Goal: Task Accomplishment & Management: Manage account settings

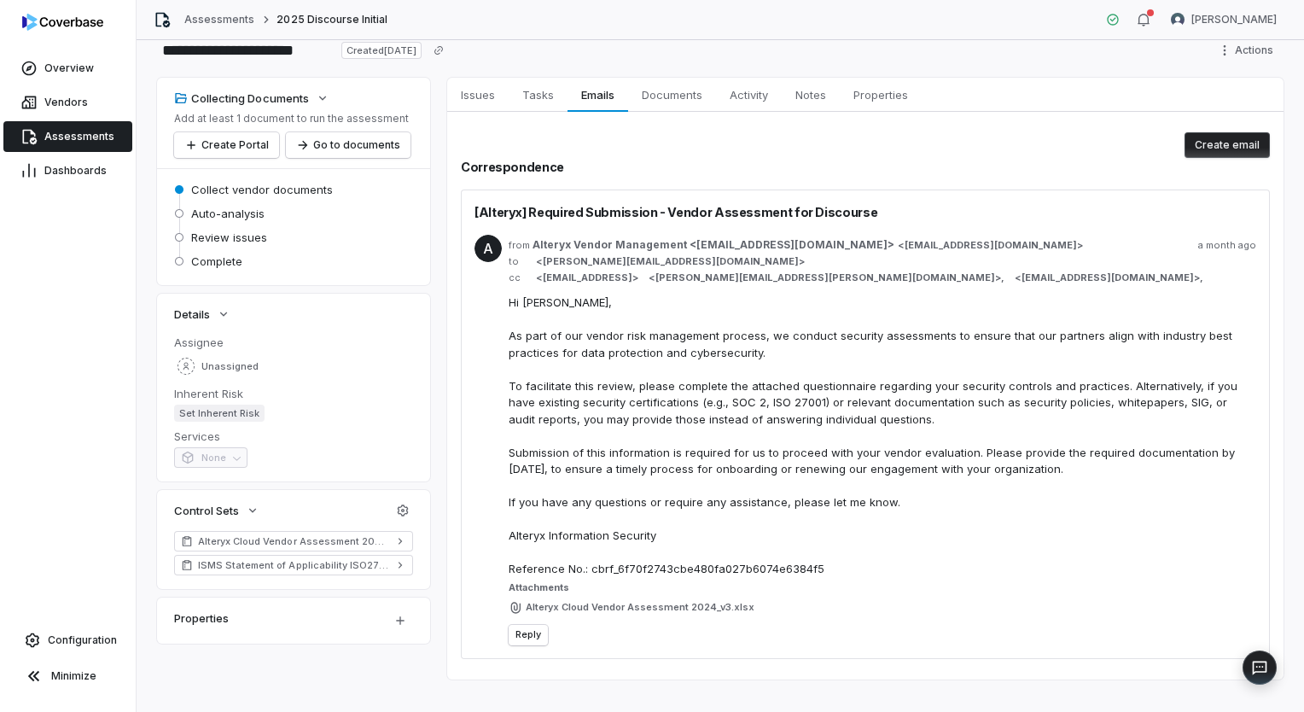
scroll to position [65, 0]
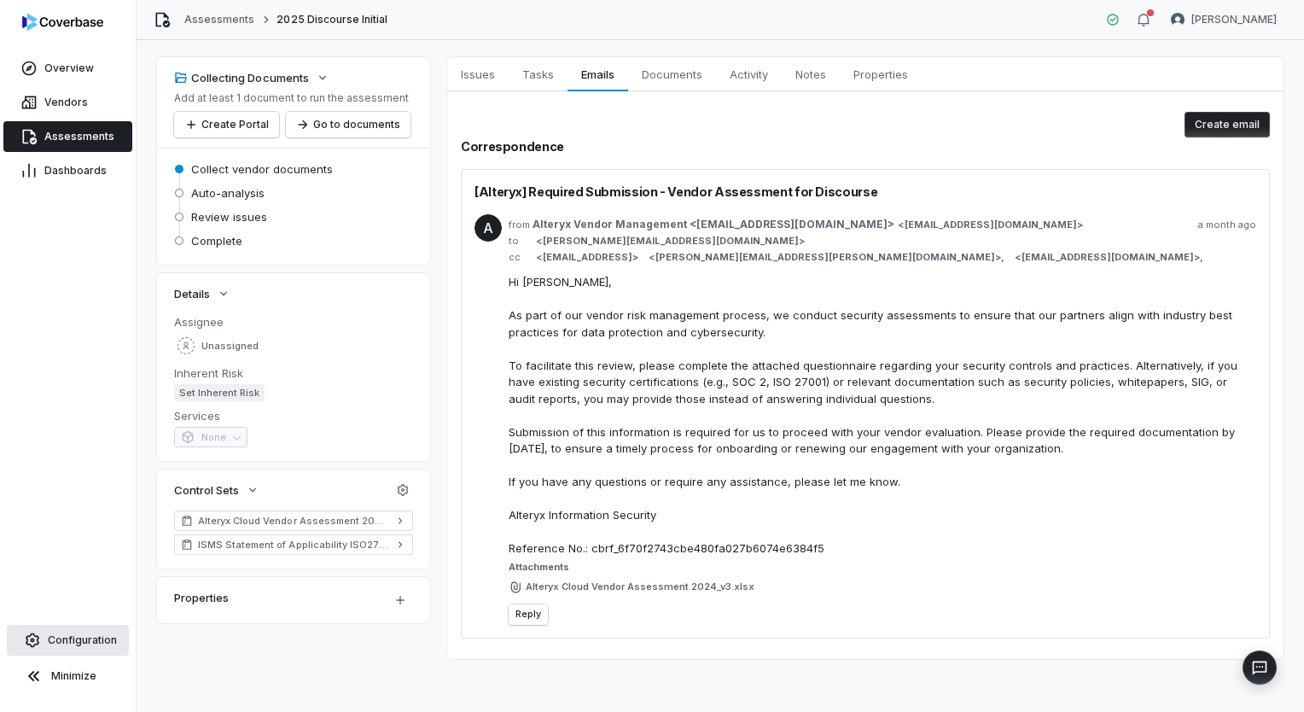
click at [102, 644] on span "Configuration" at bounding box center [82, 640] width 69 height 14
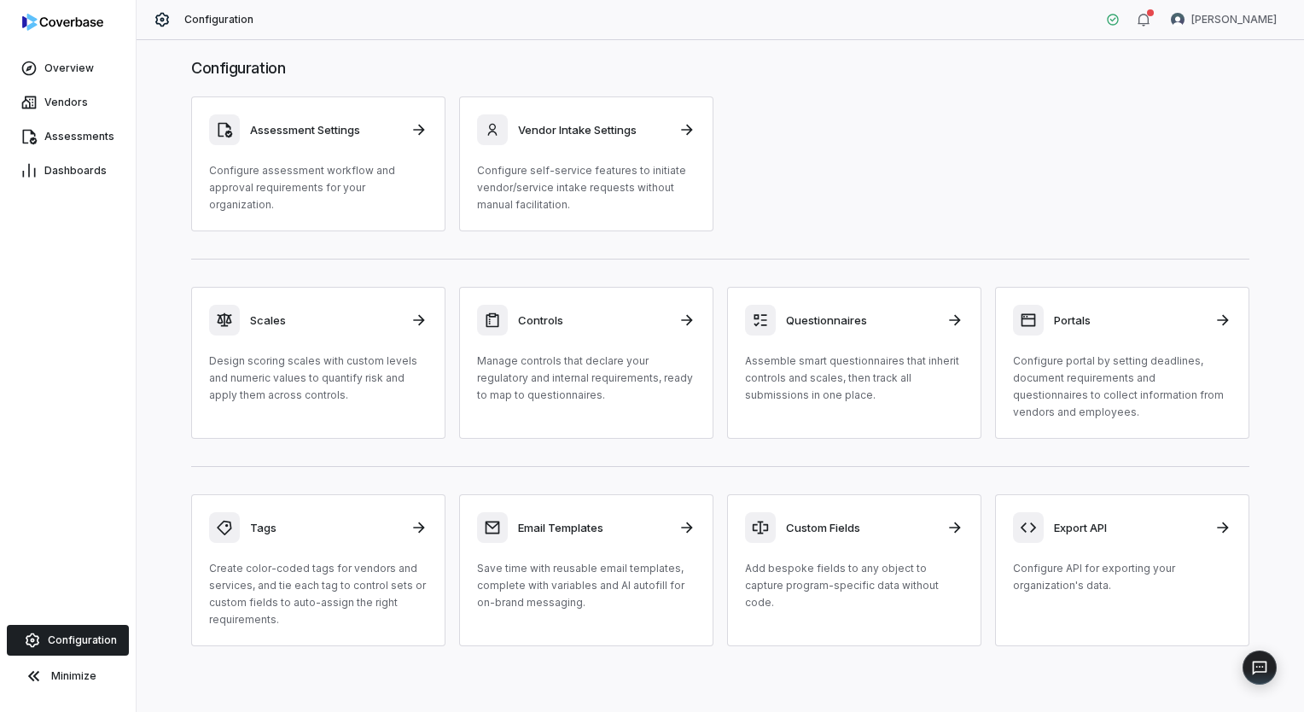
scroll to position [20, 0]
click at [379, 177] on p "Configure assessment workflow and approval requirements for your organization." at bounding box center [318, 184] width 218 height 51
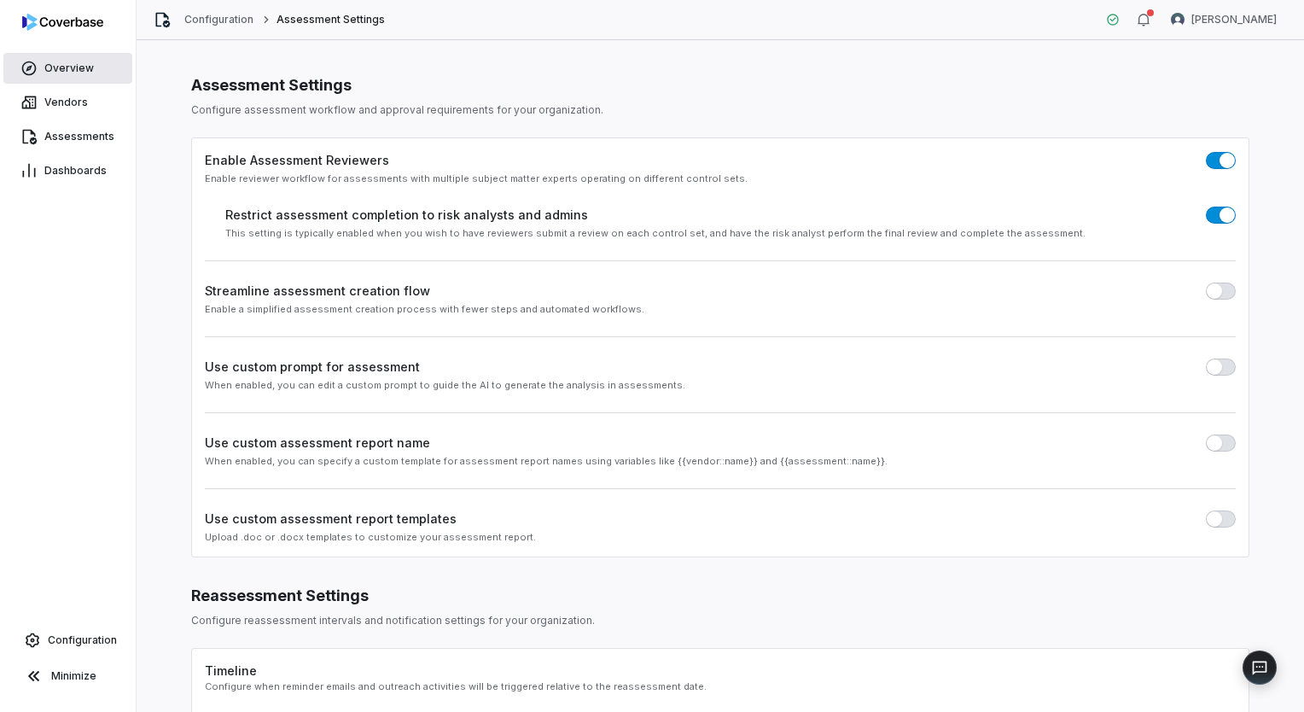
click at [56, 75] on link "Overview" at bounding box center [67, 68] width 129 height 31
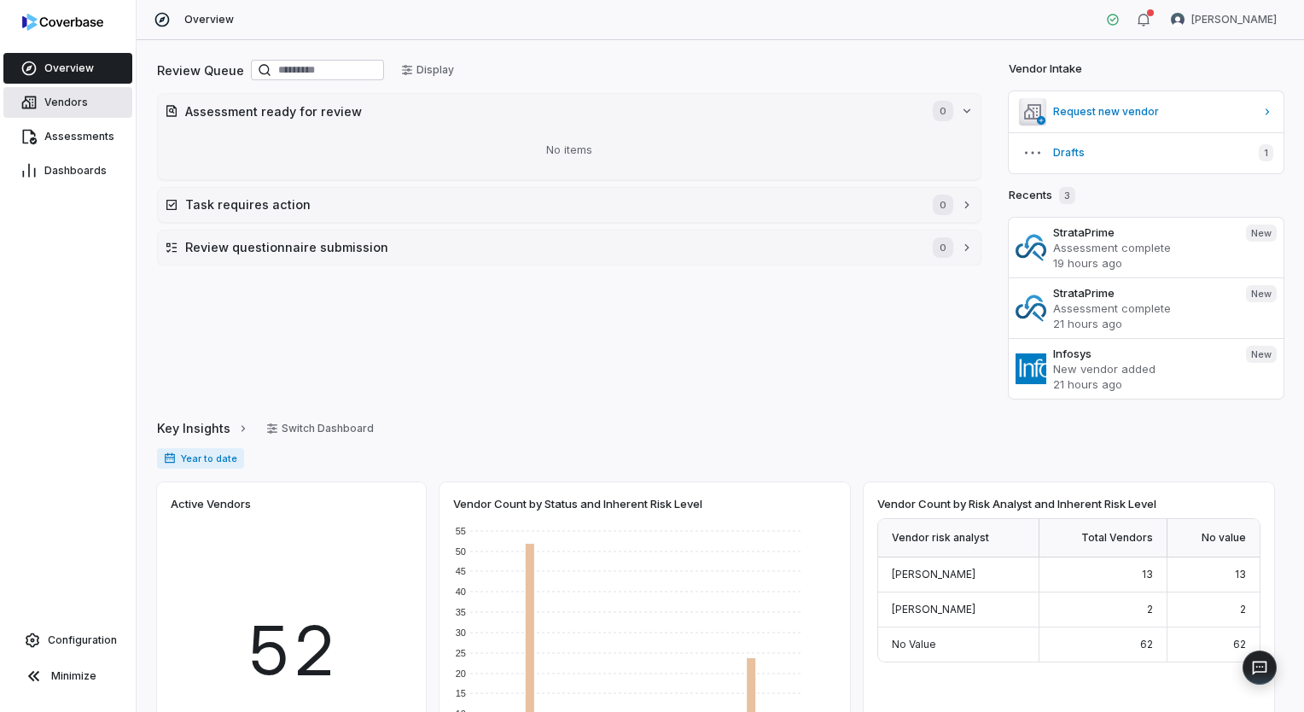
click at [61, 114] on link "Vendors" at bounding box center [67, 102] width 129 height 31
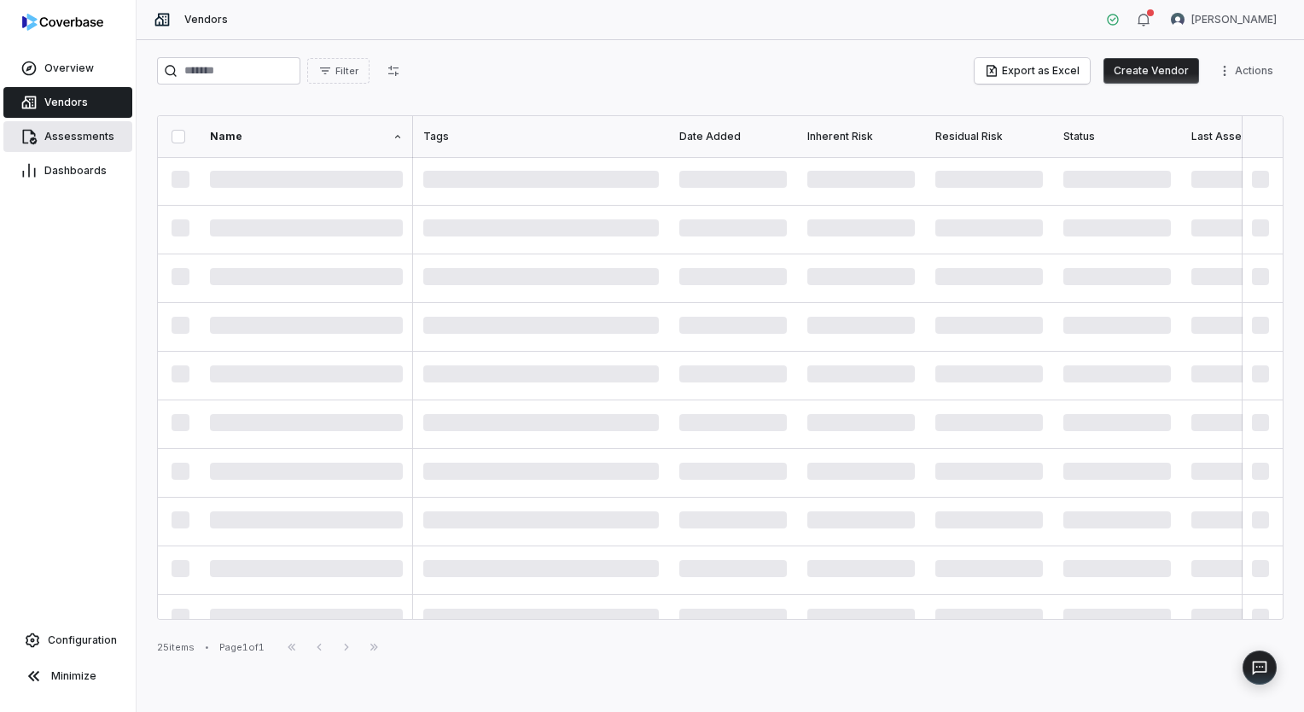
click at [61, 136] on span "Assessments" at bounding box center [79, 137] width 70 height 14
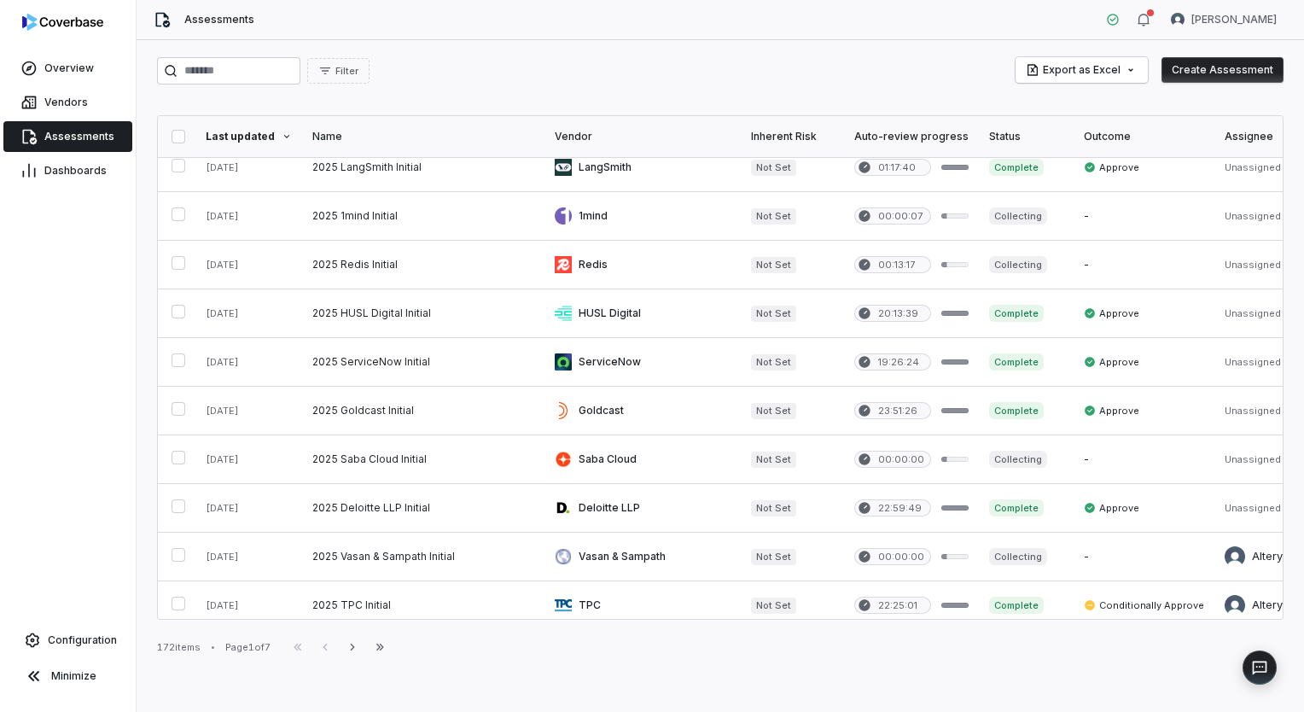
scroll to position [757, 0]
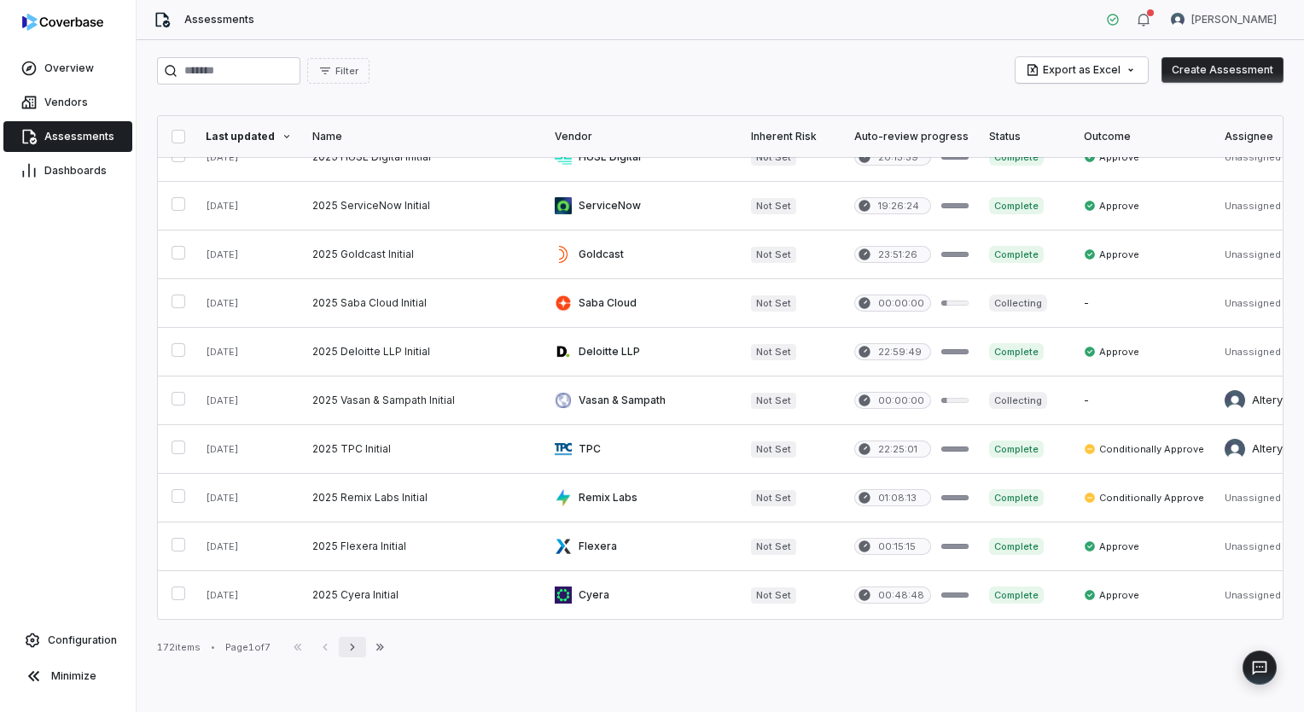
click at [359, 649] on icon "button" at bounding box center [353, 647] width 14 height 14
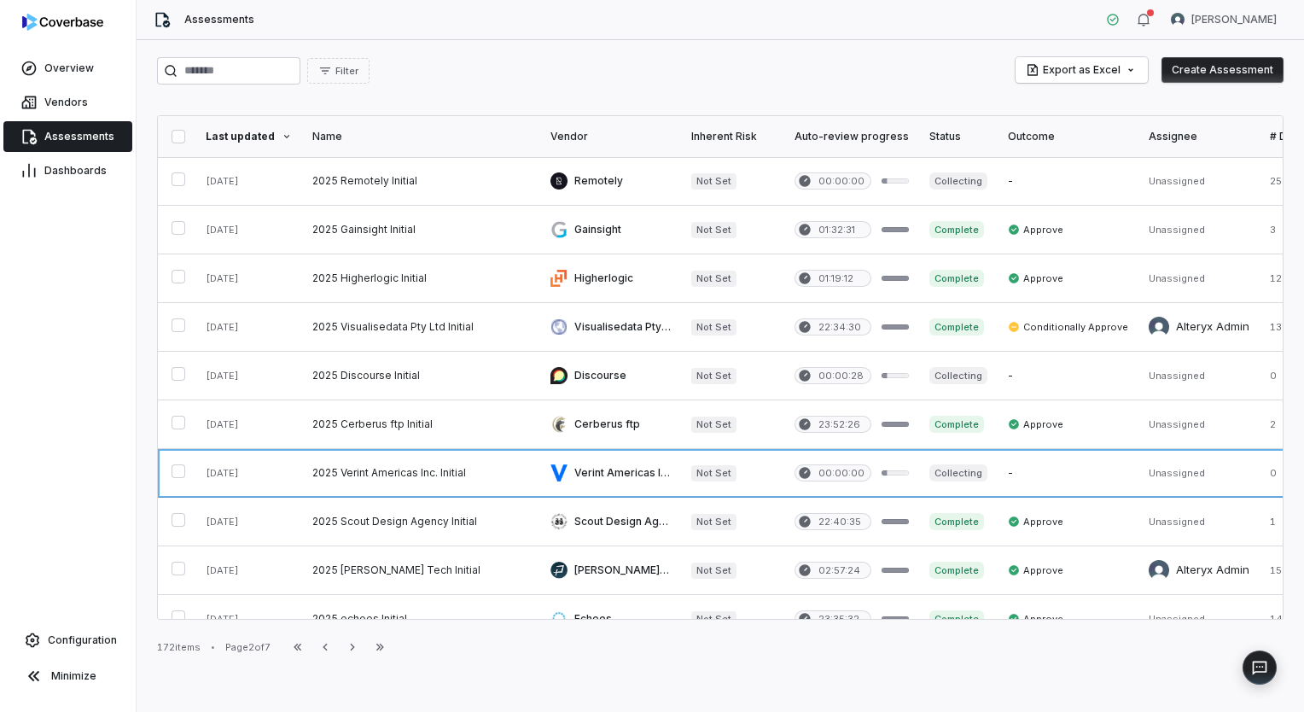
drag, startPoint x: 681, startPoint y: 486, endPoint x: 652, endPoint y: 656, distance: 172.2
click at [652, 656] on div "172 items • Page 2 of 7 First Page Previous Next Last Page" at bounding box center [720, 646] width 1126 height 20
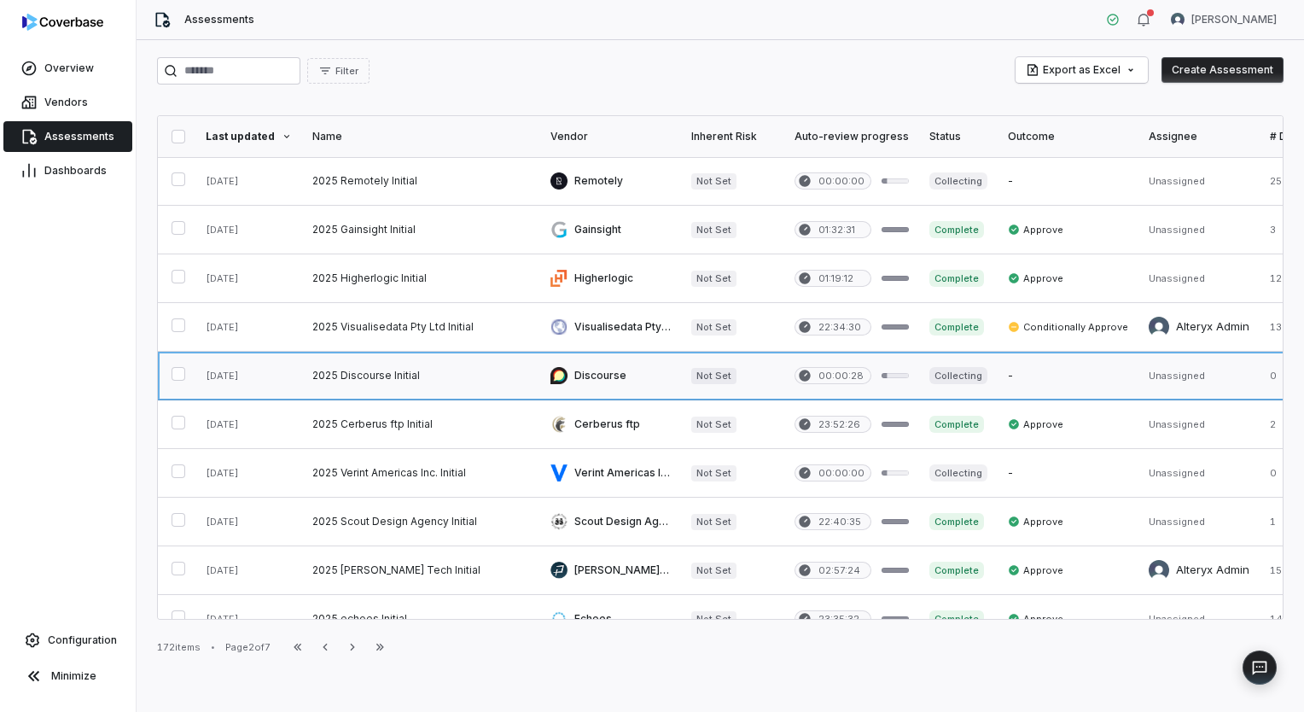
click at [607, 378] on link at bounding box center [610, 376] width 141 height 48
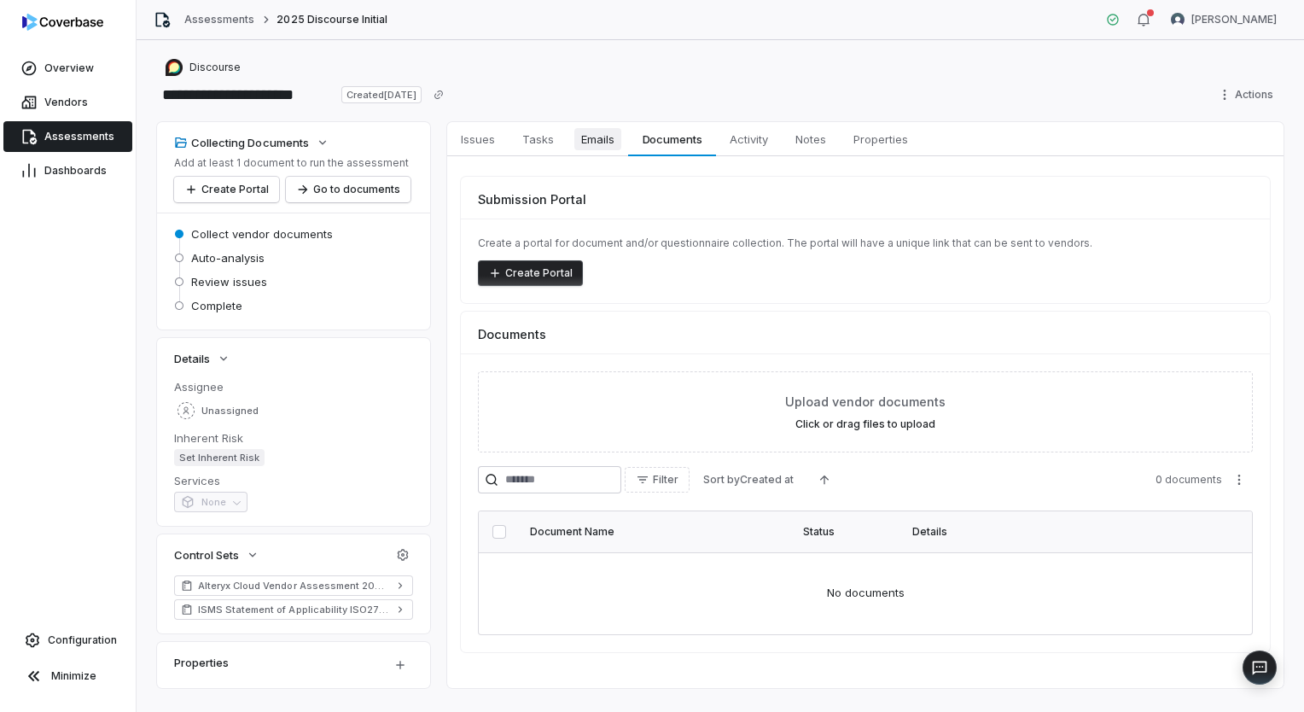
click at [599, 138] on span "Emails" at bounding box center [597, 139] width 47 height 22
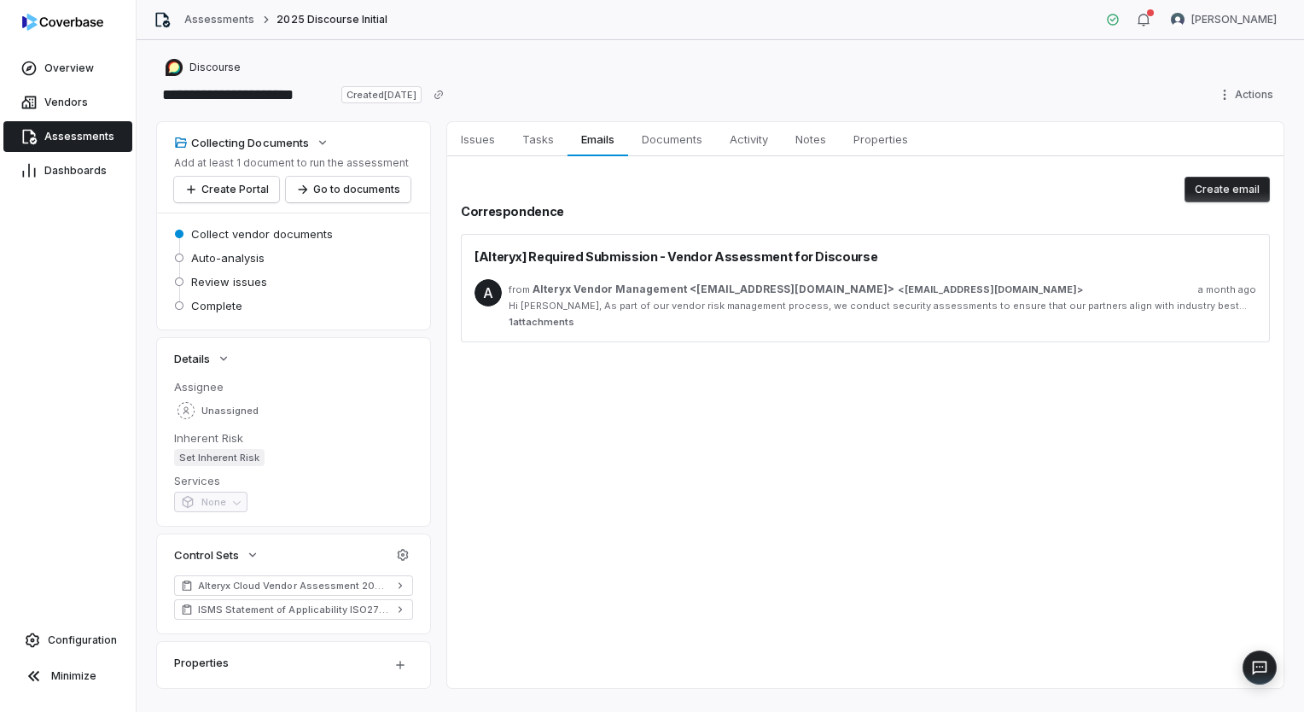
click at [672, 312] on div "from Alteryx Vendor Management <[EMAIL_ADDRESS][DOMAIN_NAME]> < [EMAIL_ADDRESS]…" at bounding box center [881, 303] width 747 height 49
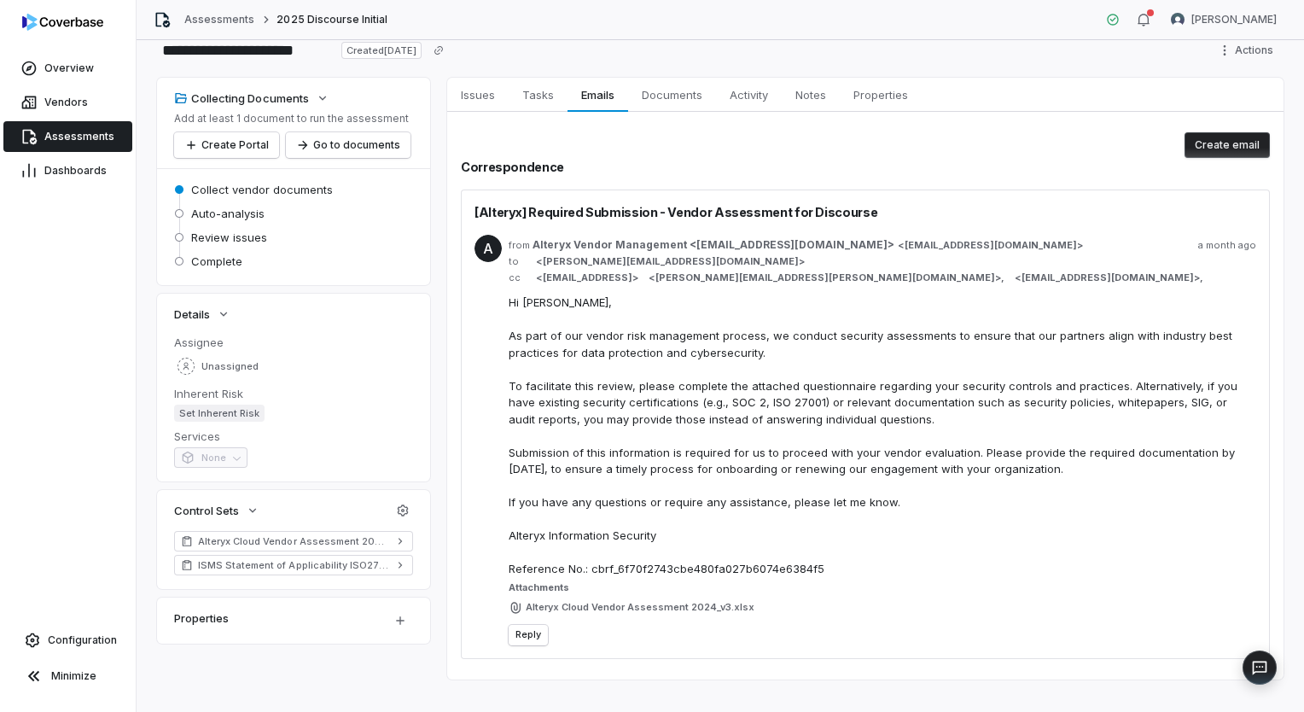
scroll to position [65, 0]
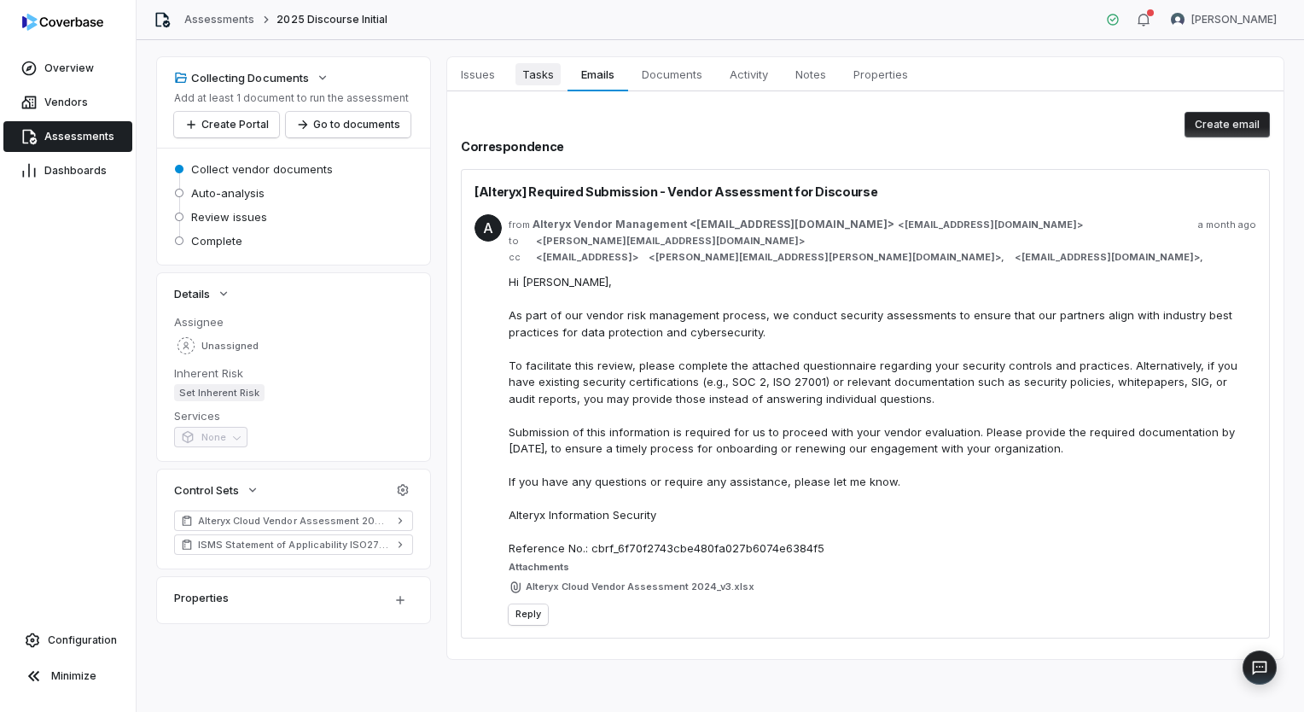
click at [549, 80] on span "Tasks" at bounding box center [537, 74] width 45 height 22
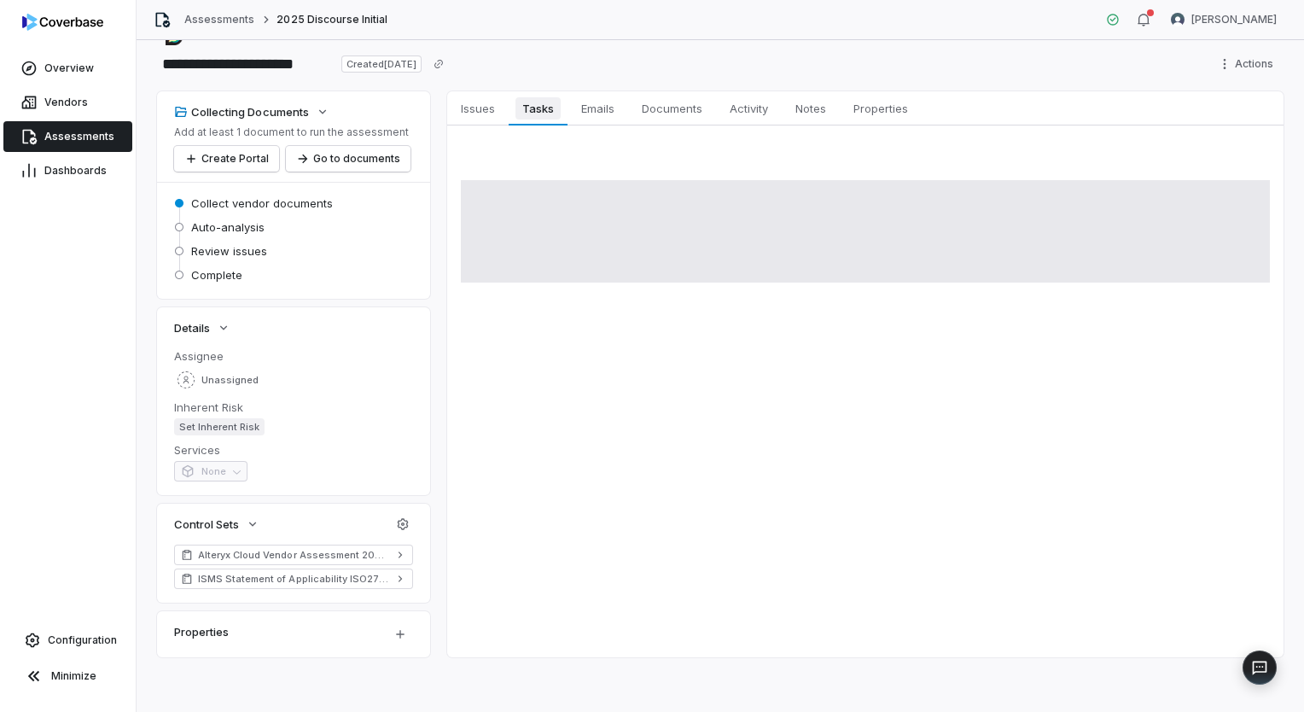
scroll to position [30, 0]
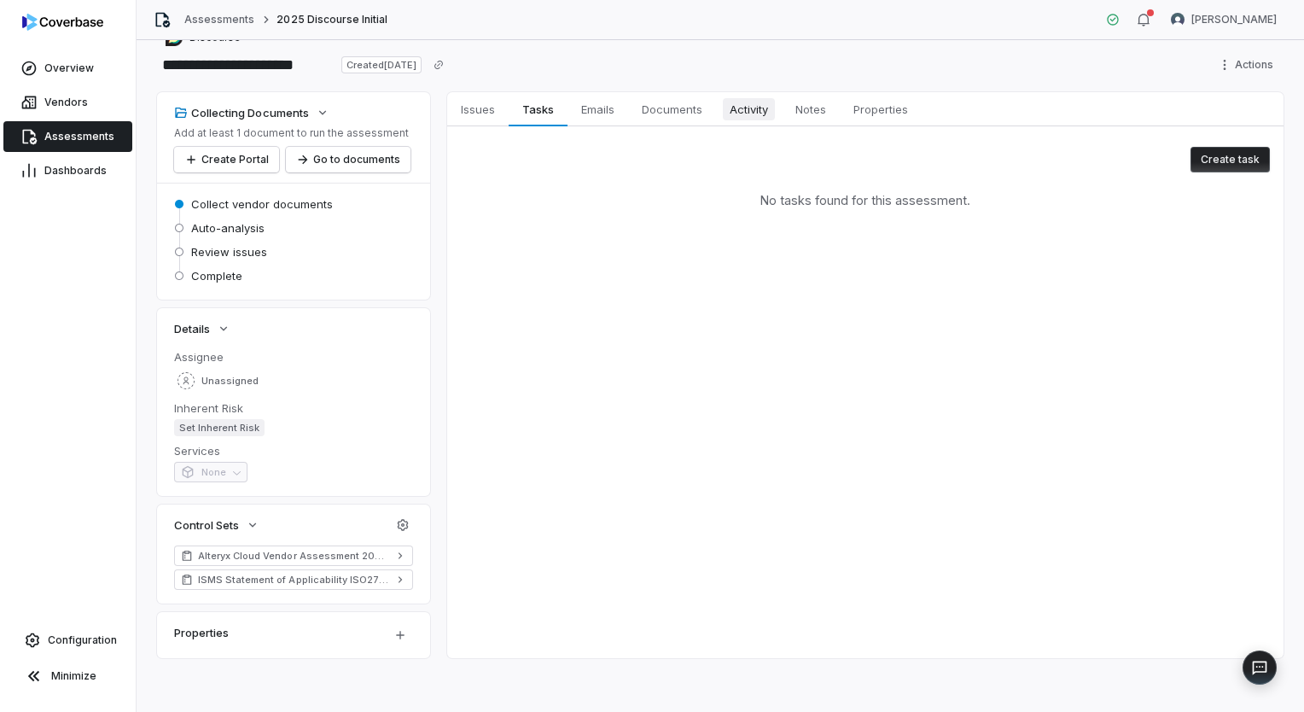
click at [747, 109] on span "Activity" at bounding box center [749, 109] width 52 height 22
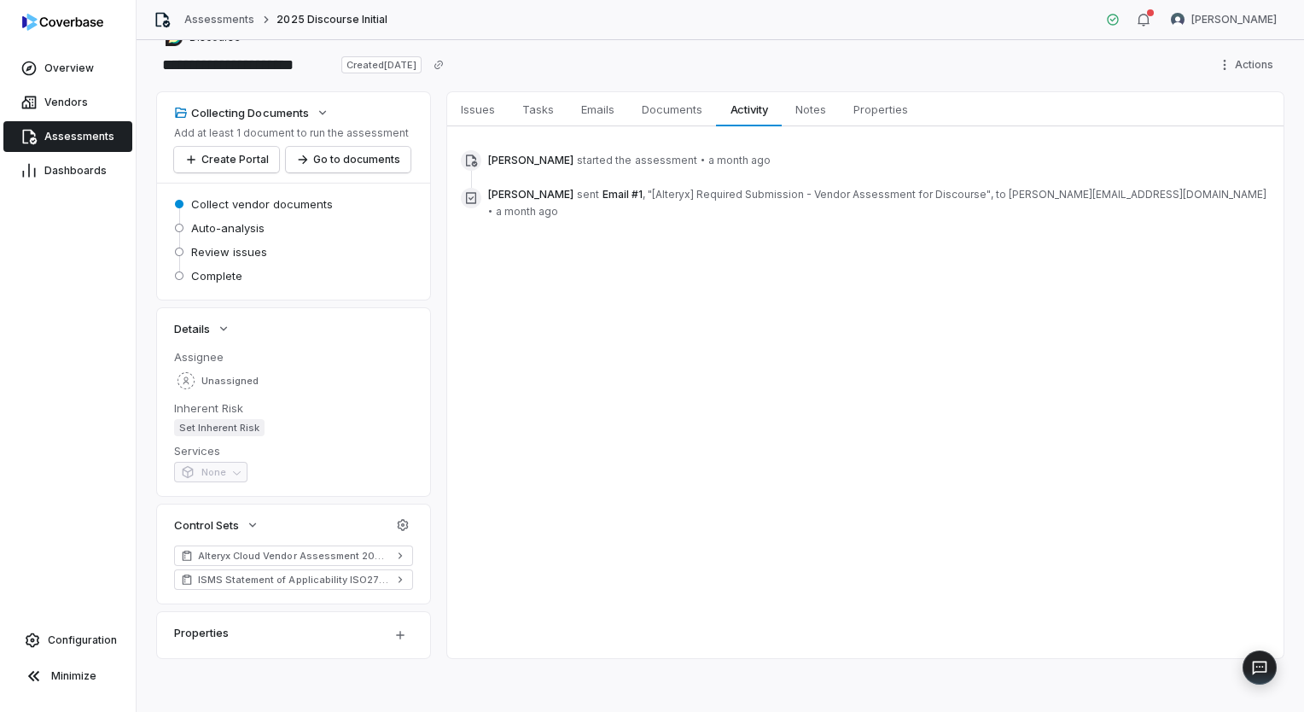
click at [743, 200] on span ", "[Alteryx] Required Submission - Vendor Assessment for Discourse"" at bounding box center [816, 195] width 348 height 14
